Goal: Information Seeking & Learning: Learn about a topic

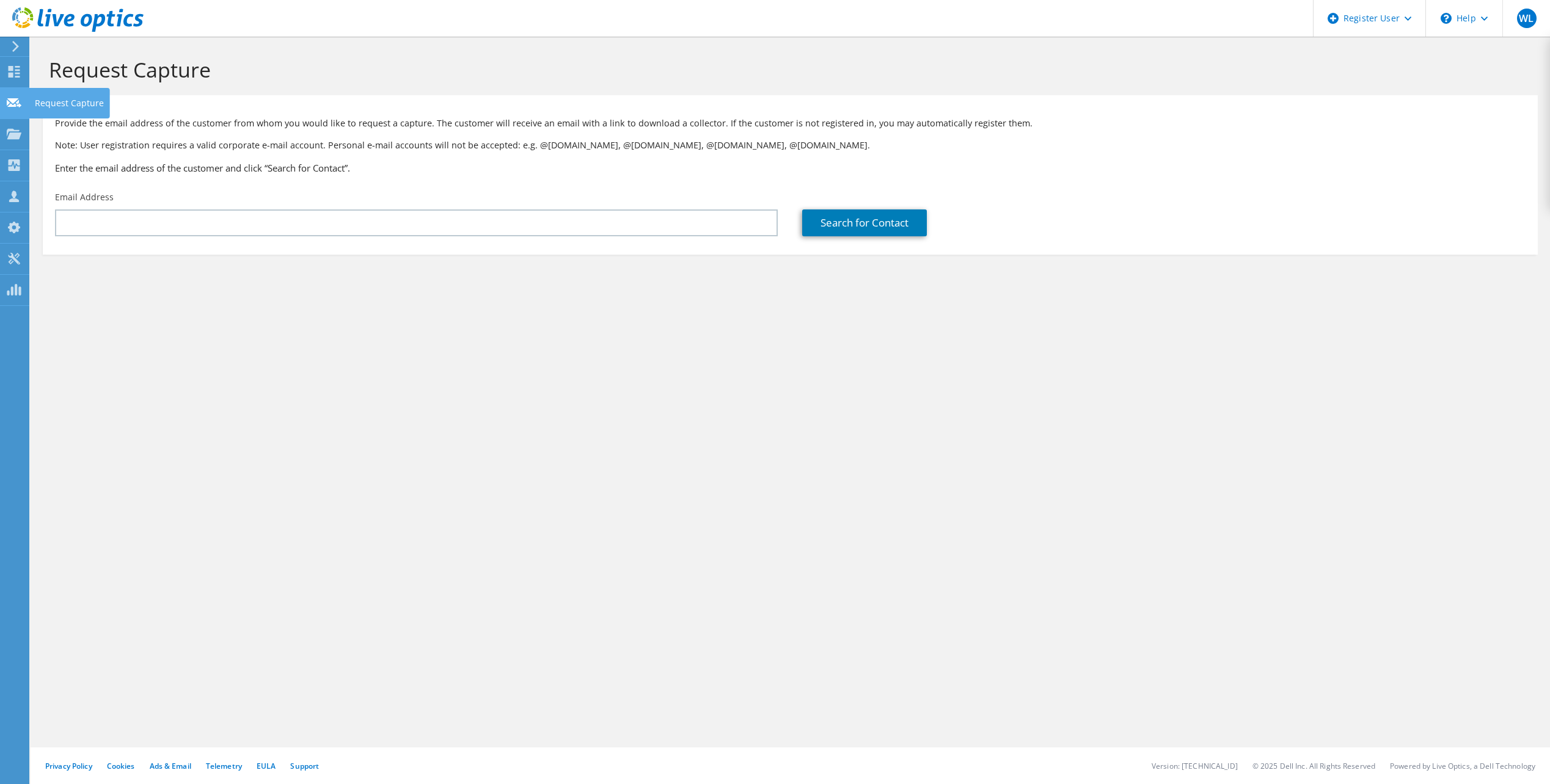
click at [9, 104] on icon at bounding box center [14, 103] width 15 height 11
click at [13, 132] on icon at bounding box center [14, 134] width 15 height 11
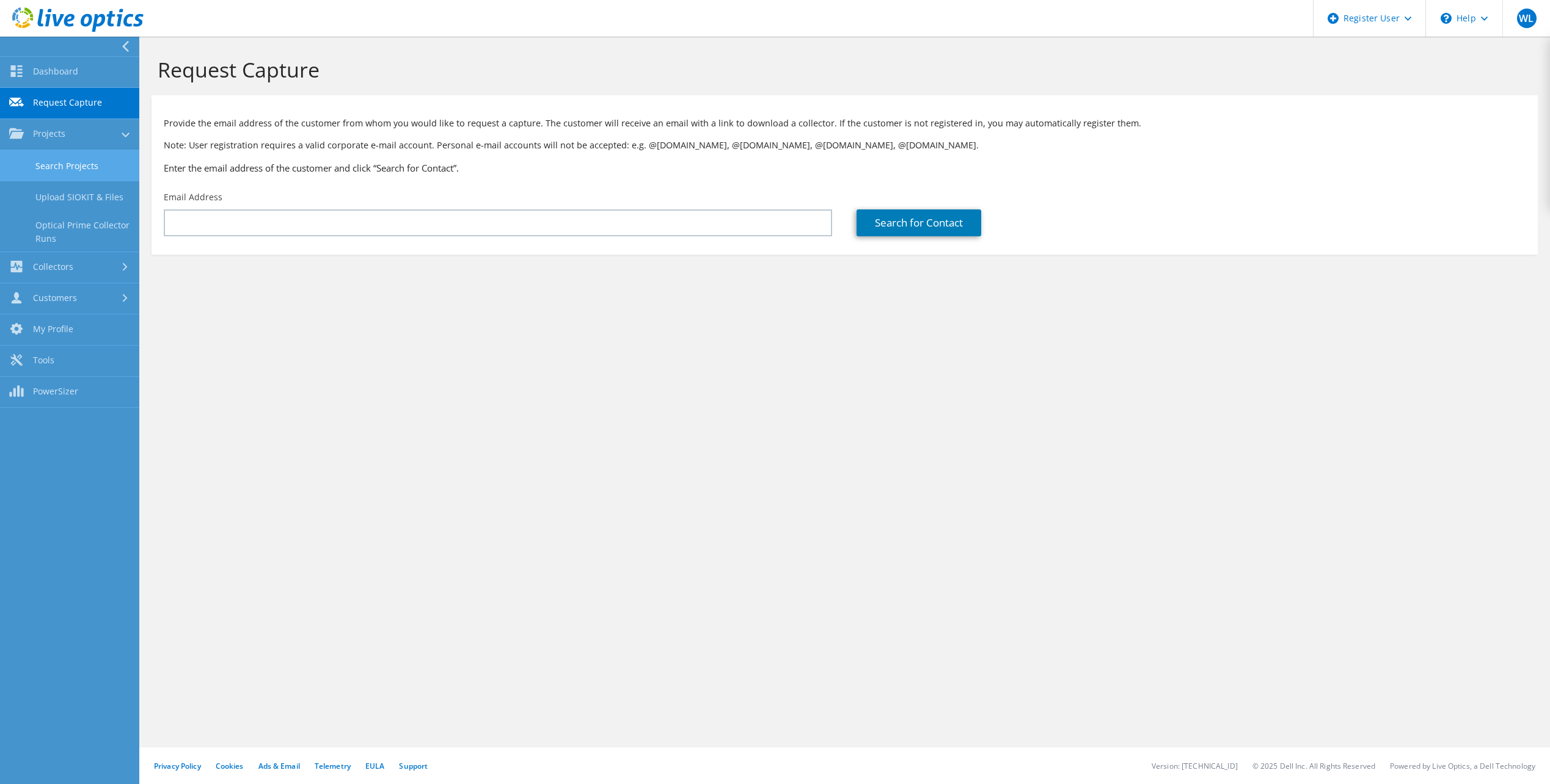
click at [67, 160] on link "Search Projects" at bounding box center [70, 165] width 139 height 31
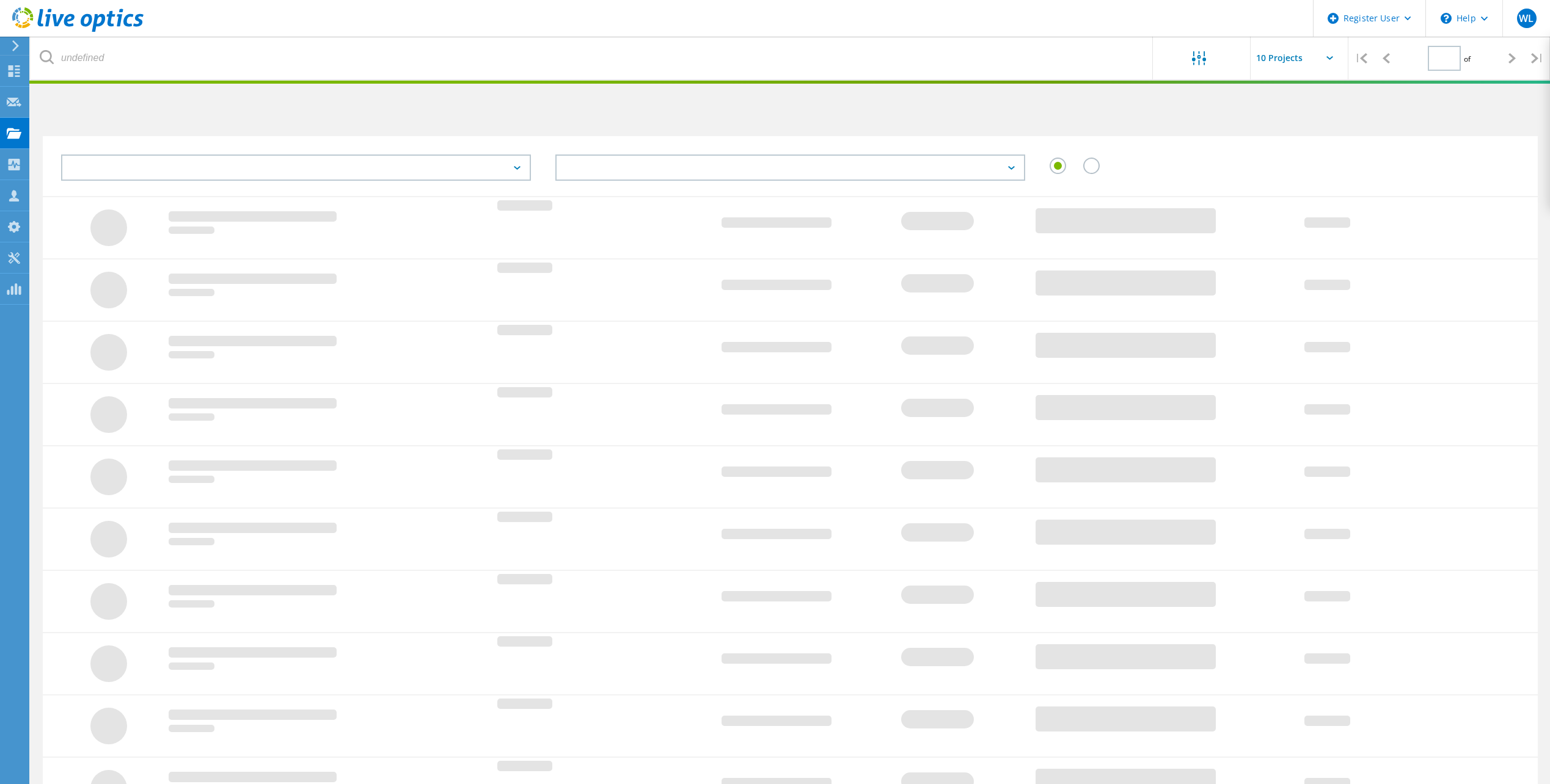
type input "1"
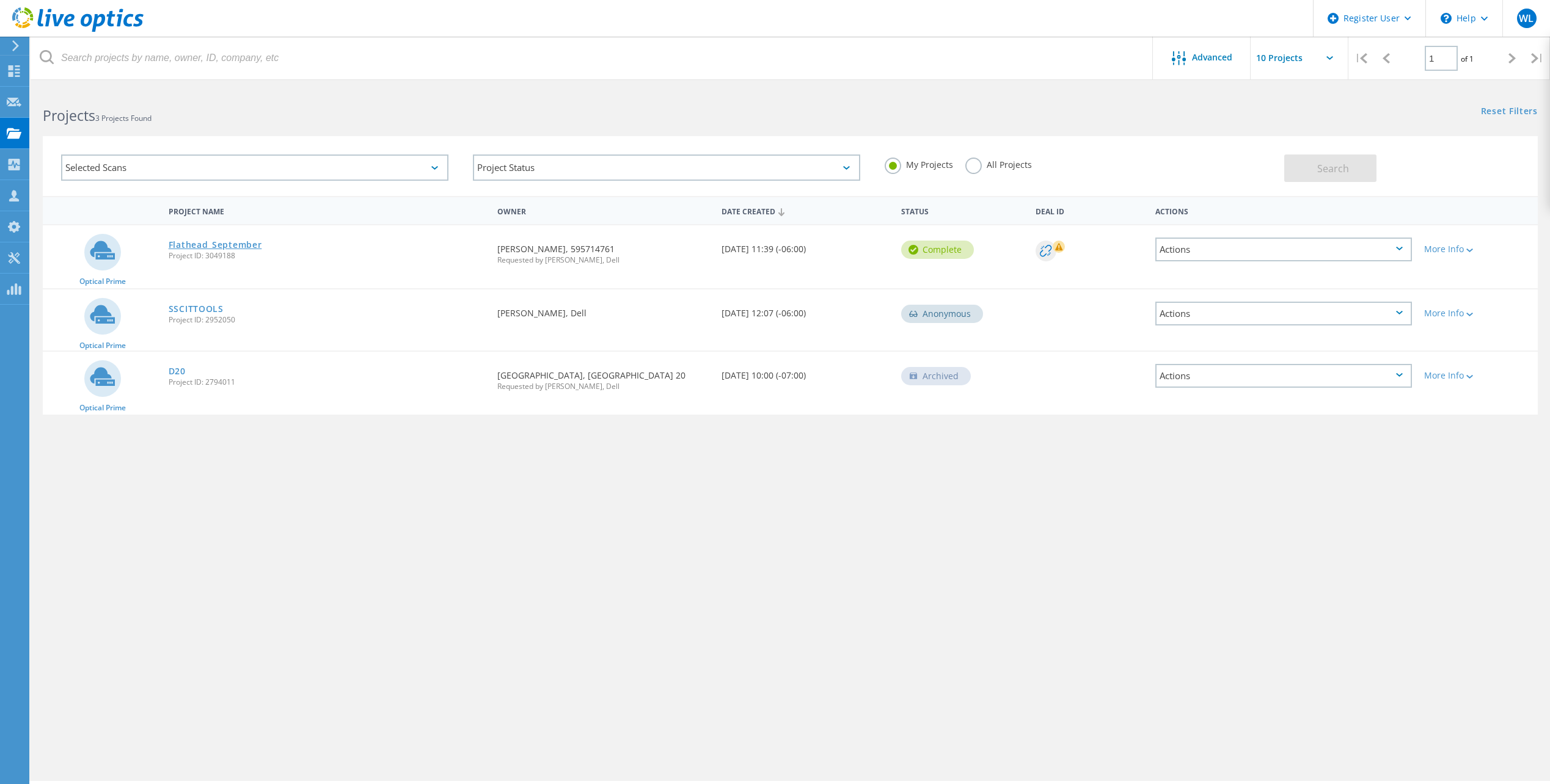
click at [188, 247] on link "Flathead_September" at bounding box center [215, 245] width 93 height 8
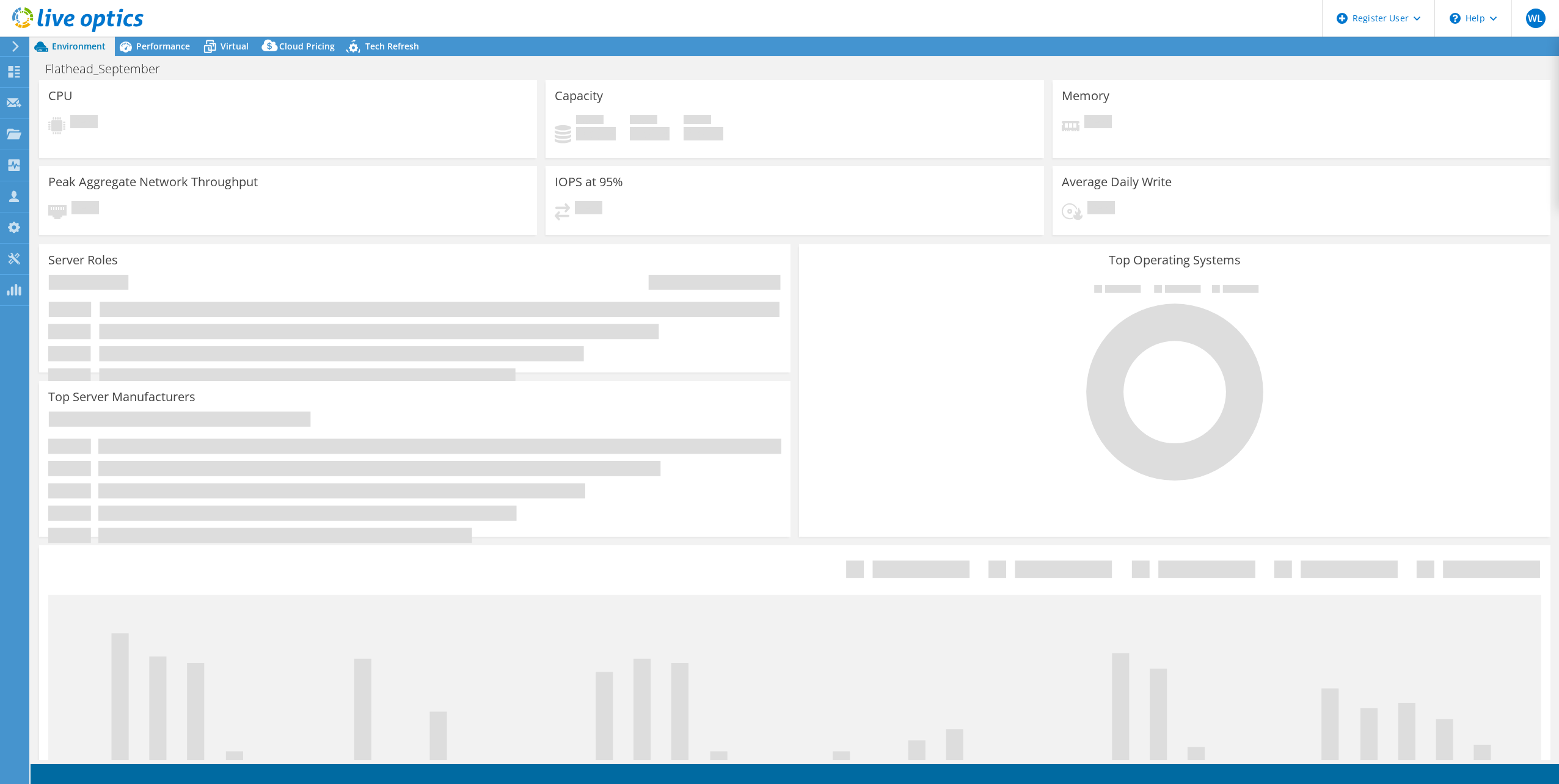
select select "USD"
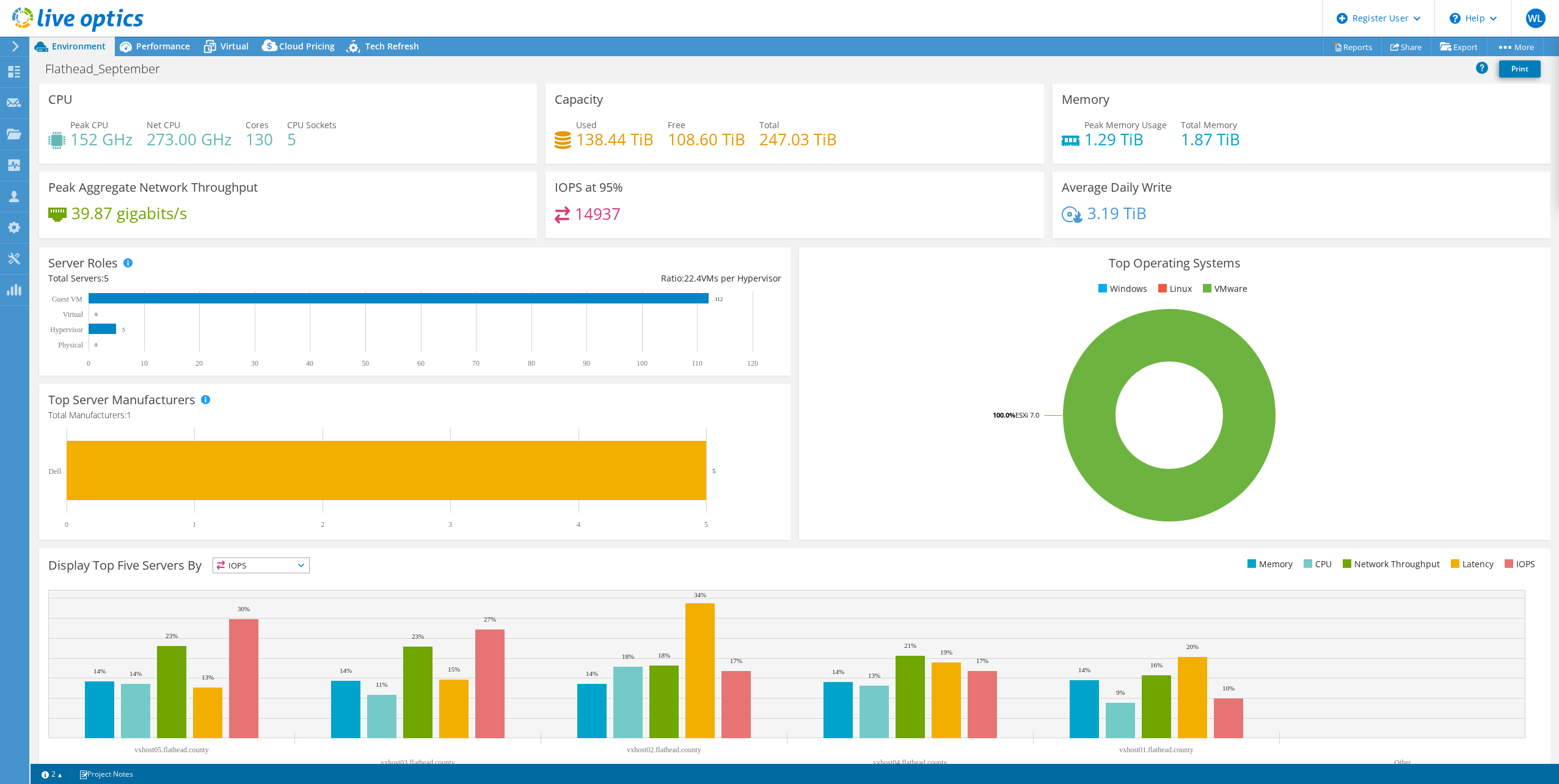
click at [553, 385] on div "Top Server Manufacturers Manufacturers are shown for physical servers and hyper…" at bounding box center [415, 462] width 751 height 156
click at [465, 93] on div "CPU Peak CPU 152 GHz Net CPU 273.00 GHz Cores 130 CPU Sockets 5" at bounding box center [288, 124] width 498 height 80
click at [1169, 395] on rect at bounding box center [1169, 415] width 722 height 214
click at [180, 48] on span "Performance" at bounding box center [163, 46] width 54 height 11
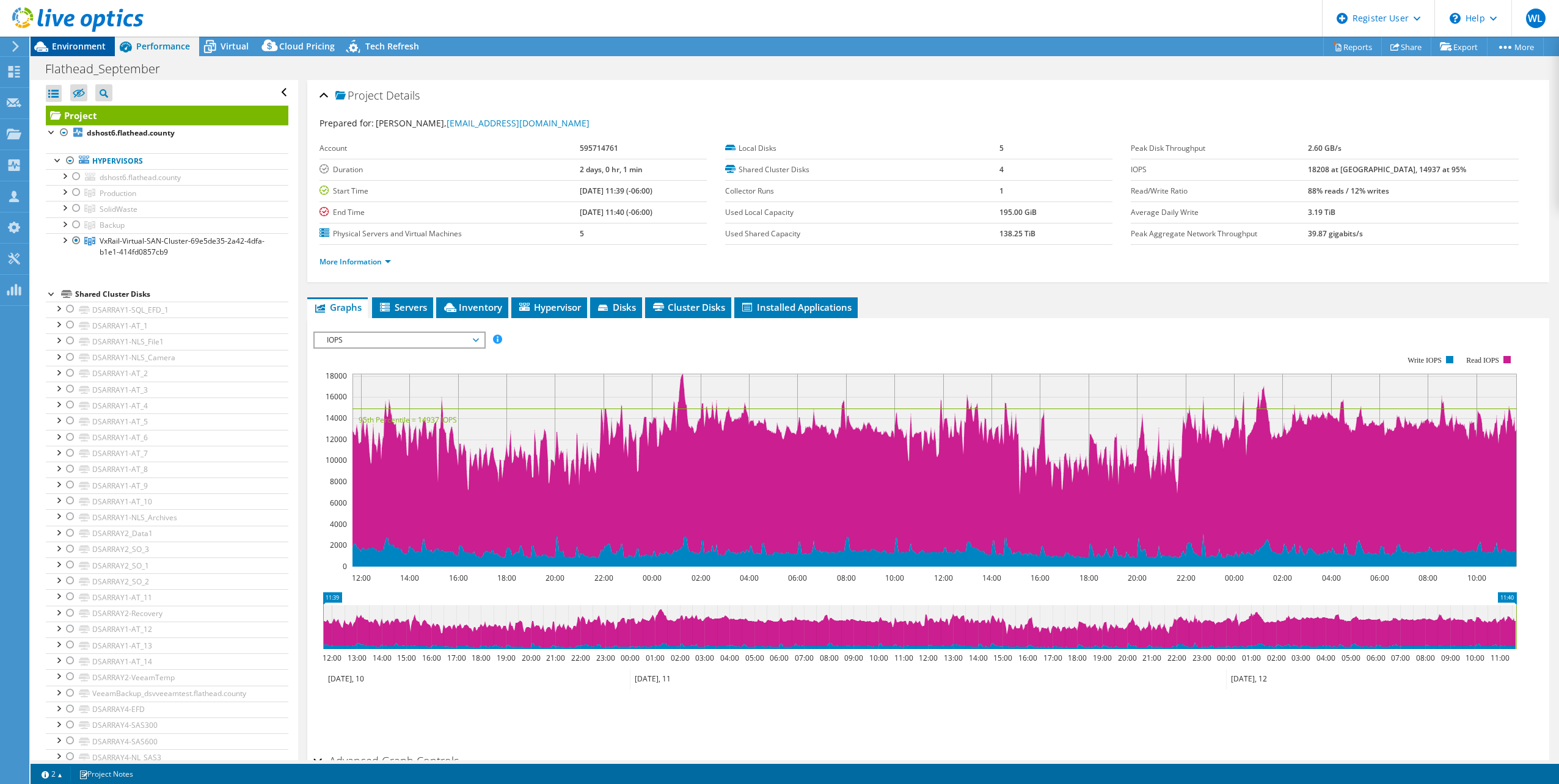
click at [77, 42] on span "Environment" at bounding box center [79, 46] width 54 height 11
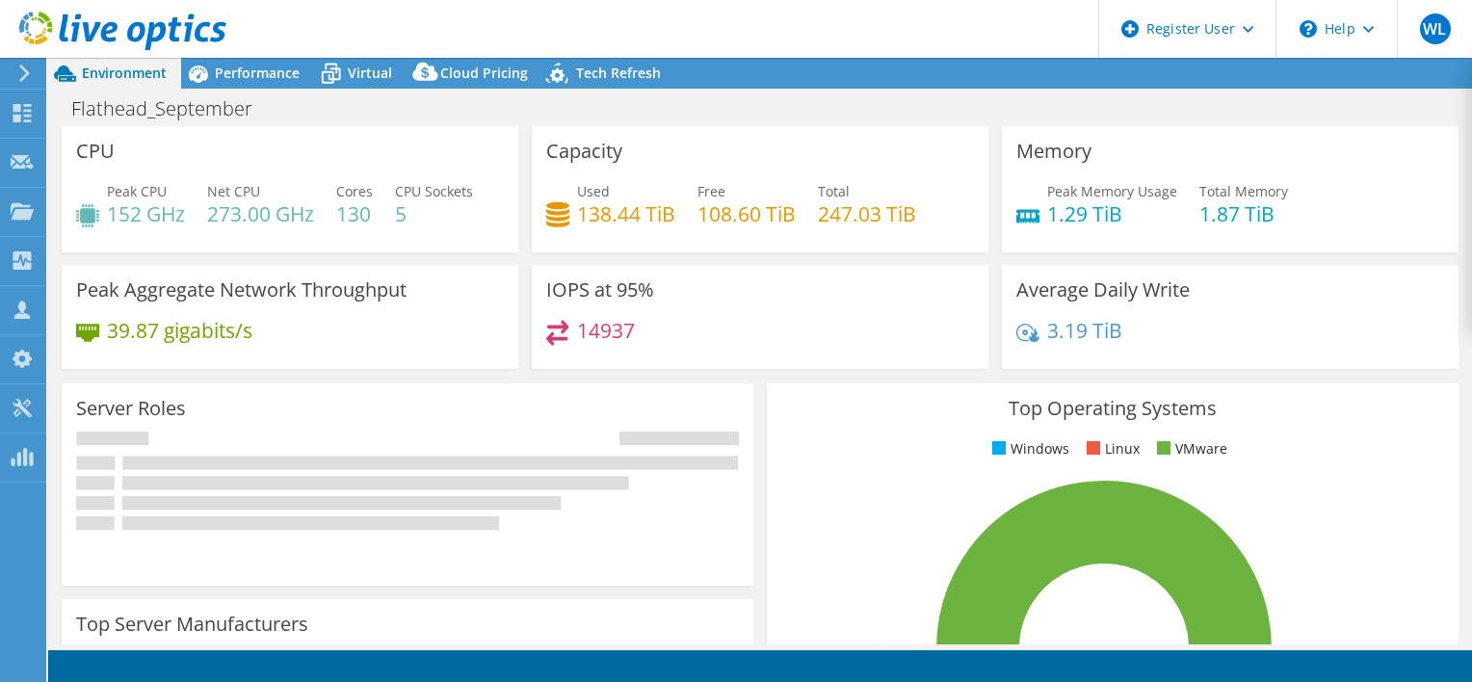
select select "USD"
